Goal: Information Seeking & Learning: Compare options

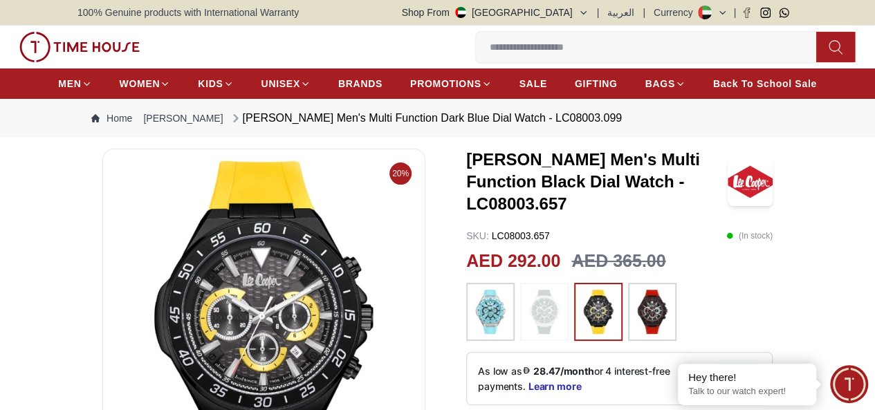
click at [473, 312] on img at bounding box center [490, 312] width 35 height 44
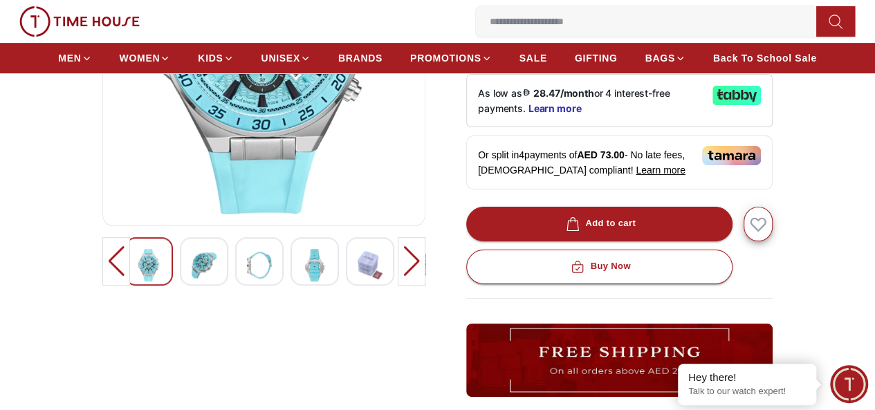
scroll to position [277, 0]
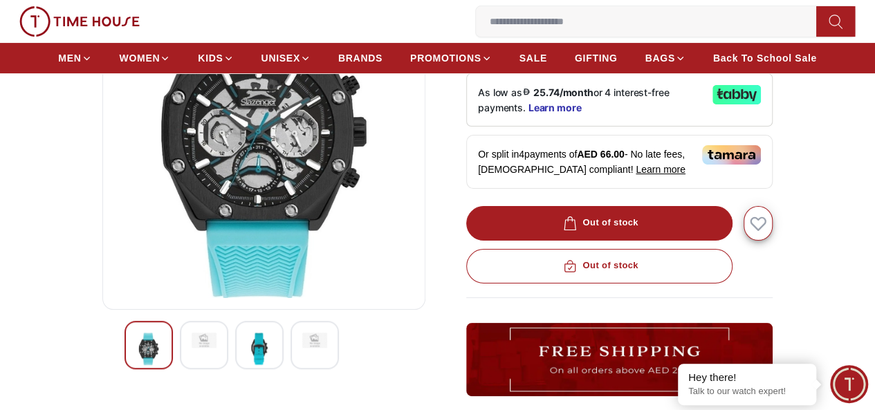
scroll to position [346, 0]
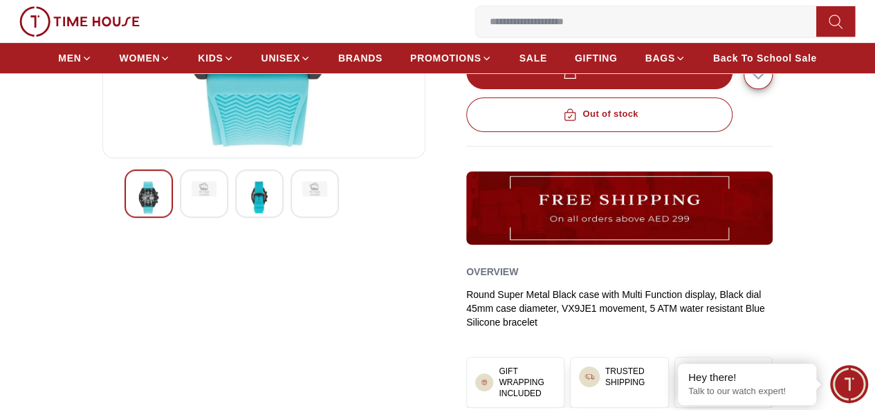
click at [252, 218] on div at bounding box center [259, 193] width 48 height 48
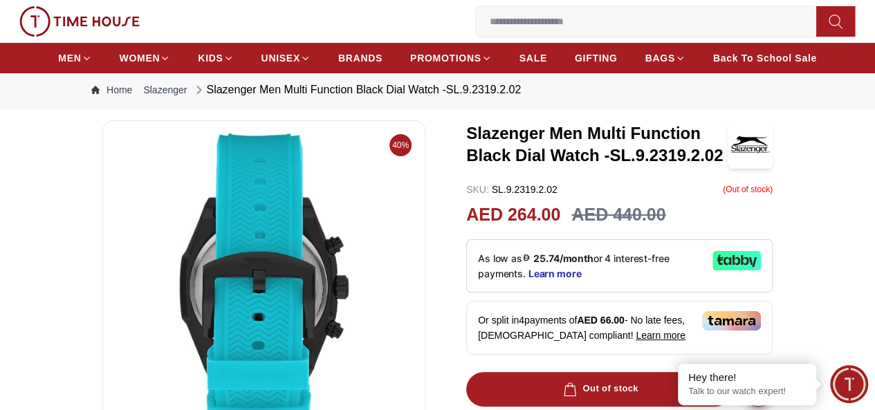
scroll to position [0, 0]
